Goal: Register for event/course

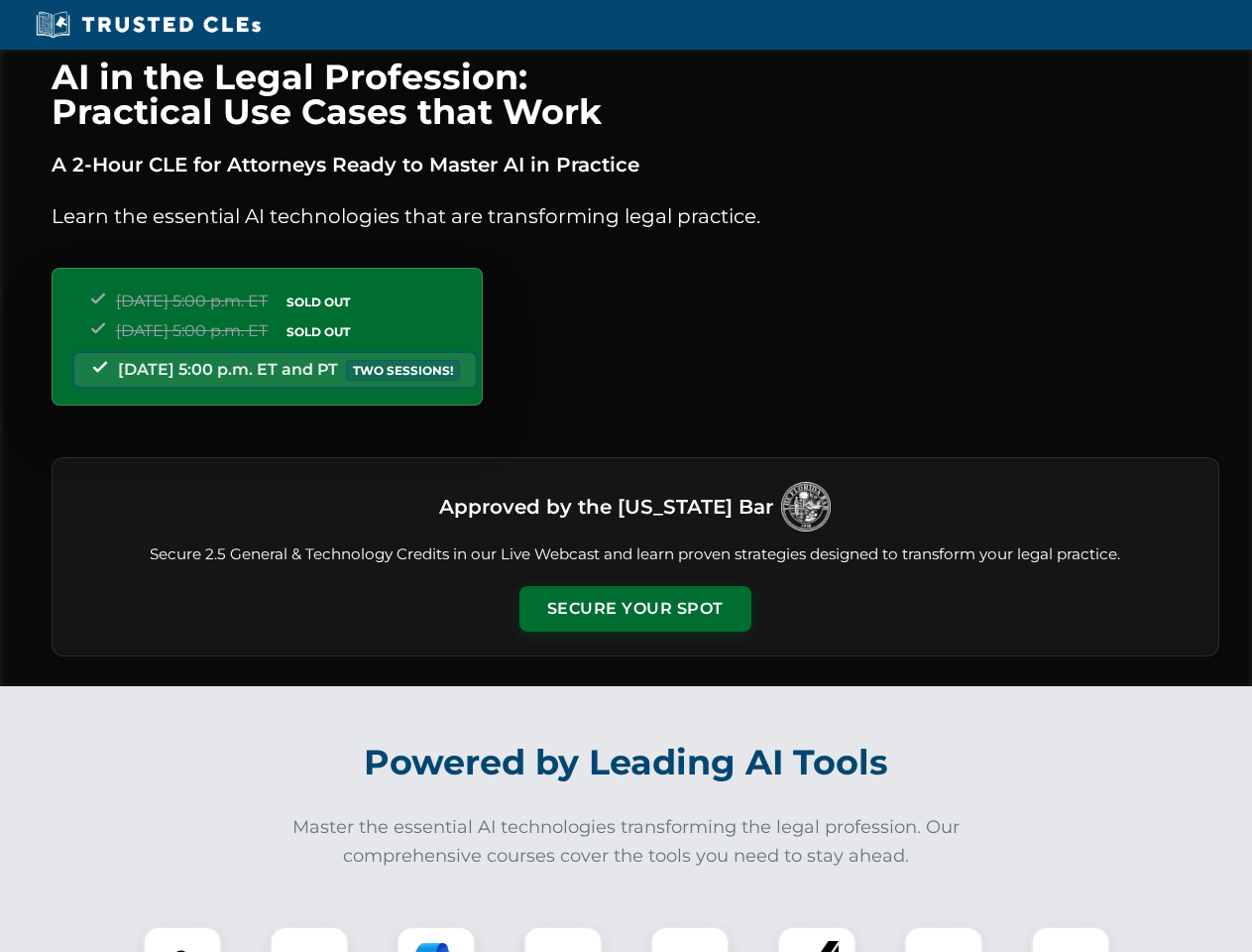
click at [634, 609] on button "Secure Your Spot" at bounding box center [635, 609] width 232 height 46
click at [183, 939] on img at bounding box center [183, 966] width 58 height 58
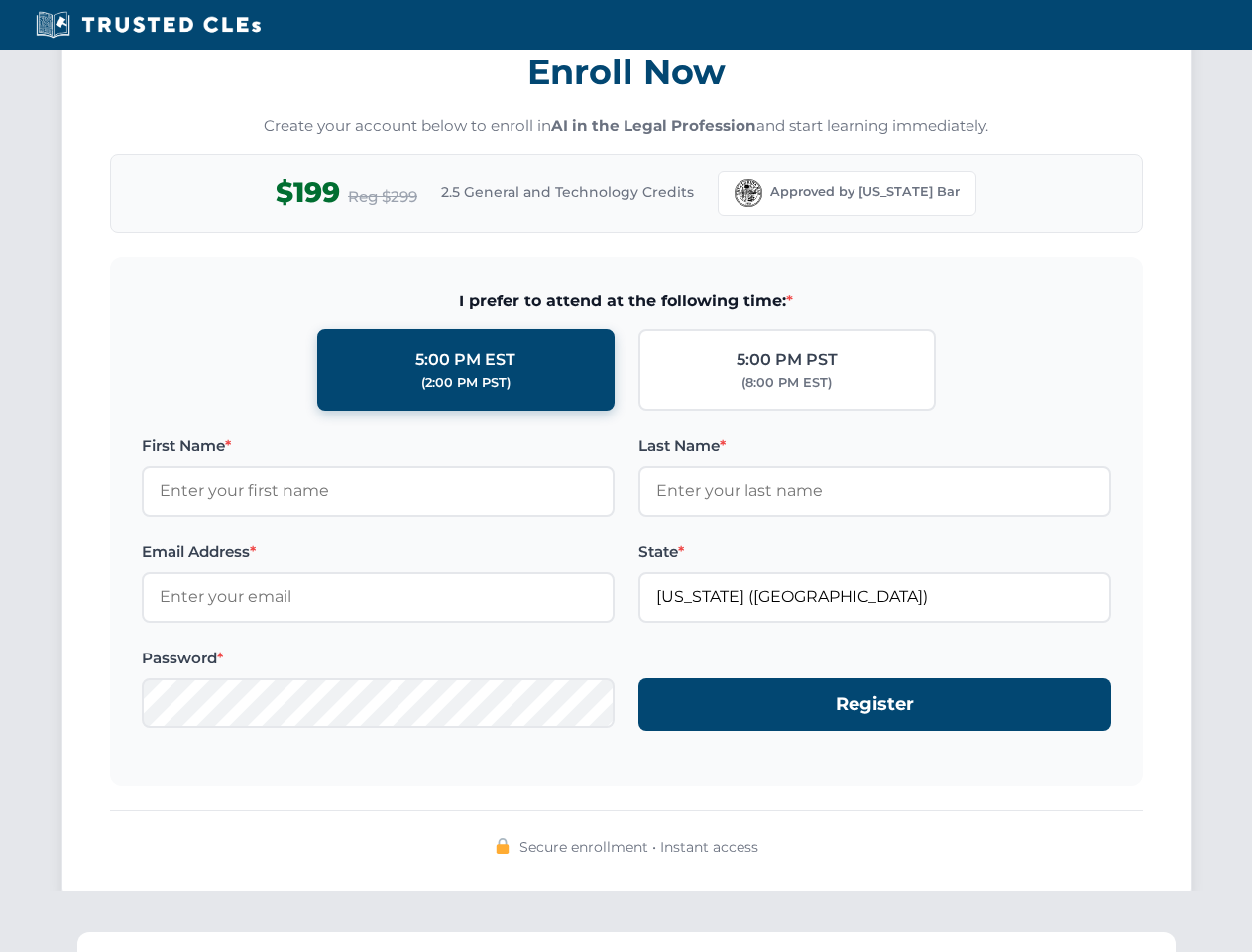
scroll to position [1947, 0]
